Goal: Task Accomplishment & Management: Manage account settings

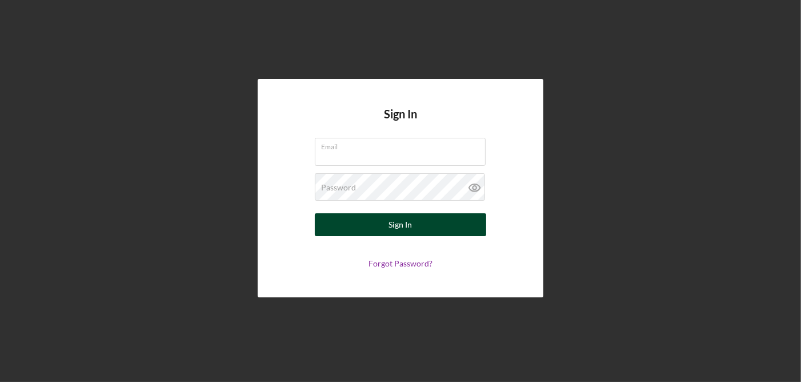
type input "[EMAIL_ADDRESS][DOMAIN_NAME]"
click at [394, 230] on div "Sign In" at bounding box center [400, 224] width 23 height 23
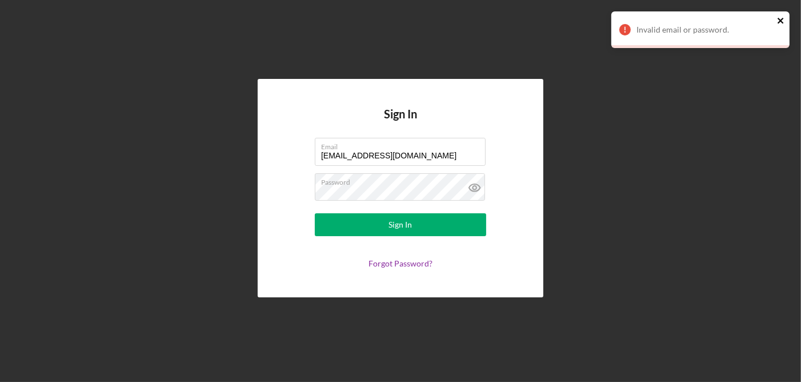
click at [782, 19] on icon "close" at bounding box center [781, 21] width 6 height 6
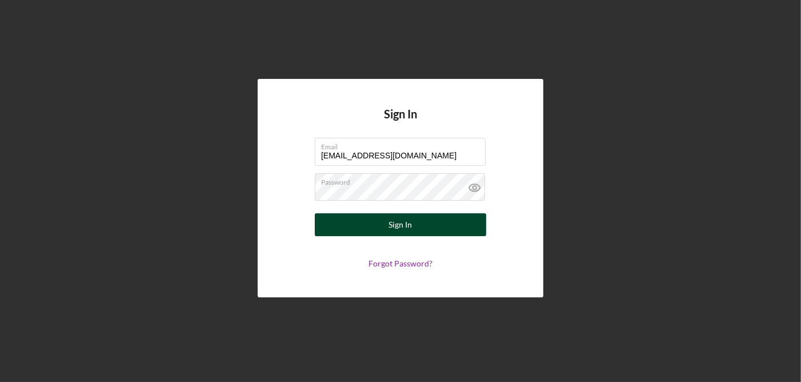
click at [416, 225] on button "Sign In" at bounding box center [400, 224] width 171 height 23
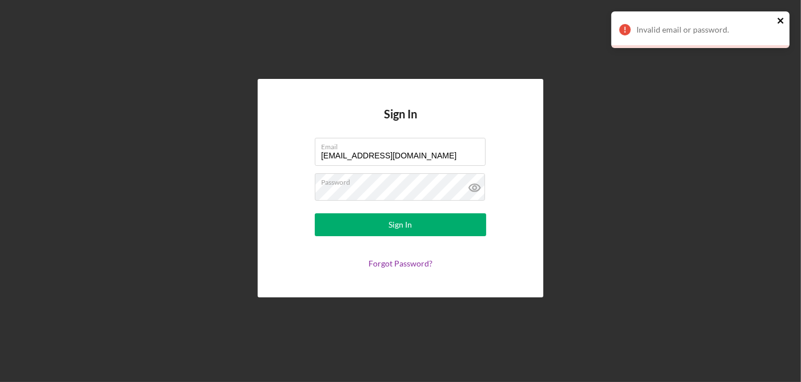
click at [783, 20] on icon "close" at bounding box center [781, 20] width 8 height 9
